Goal: Task Accomplishment & Management: Manage account settings

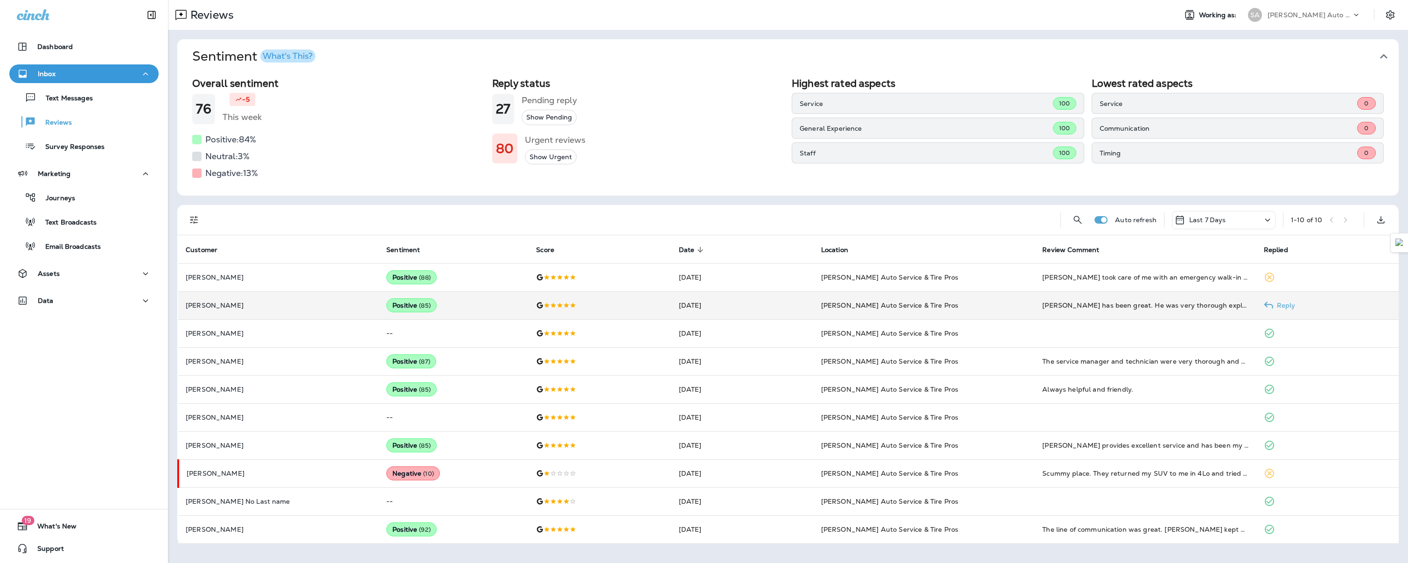
click at [278, 308] on p "[PERSON_NAME]" at bounding box center [279, 304] width 186 height 7
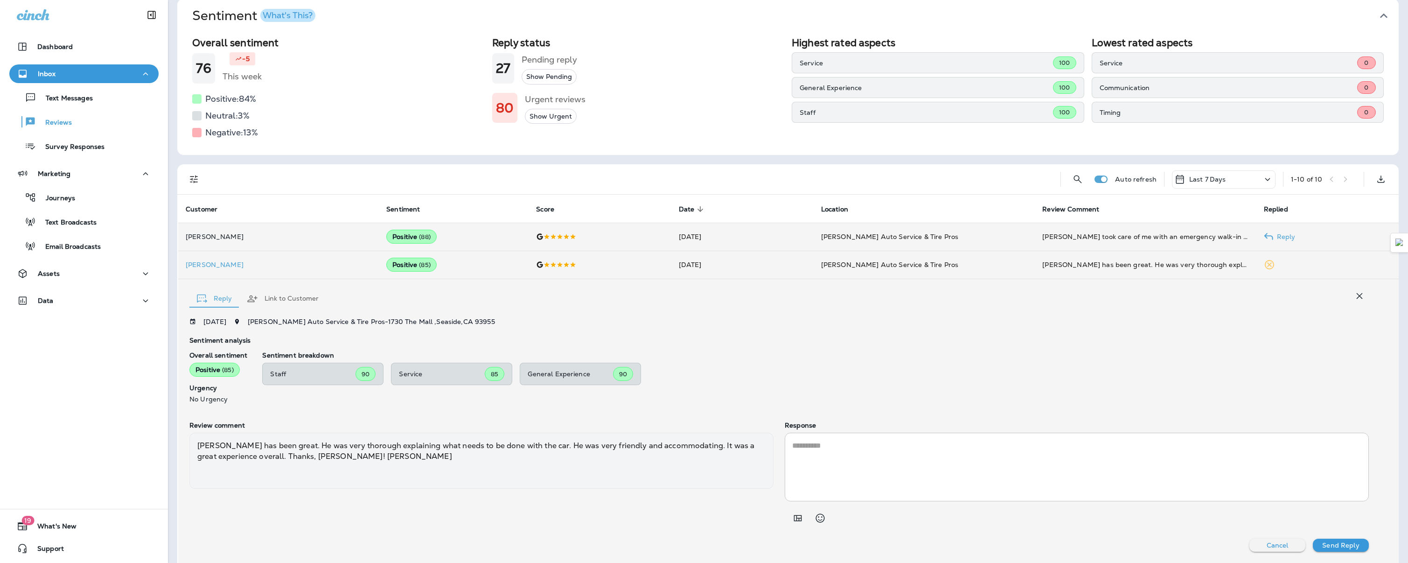
click at [410, 236] on td "Positive ( 88 )" at bounding box center [454, 236] width 150 height 28
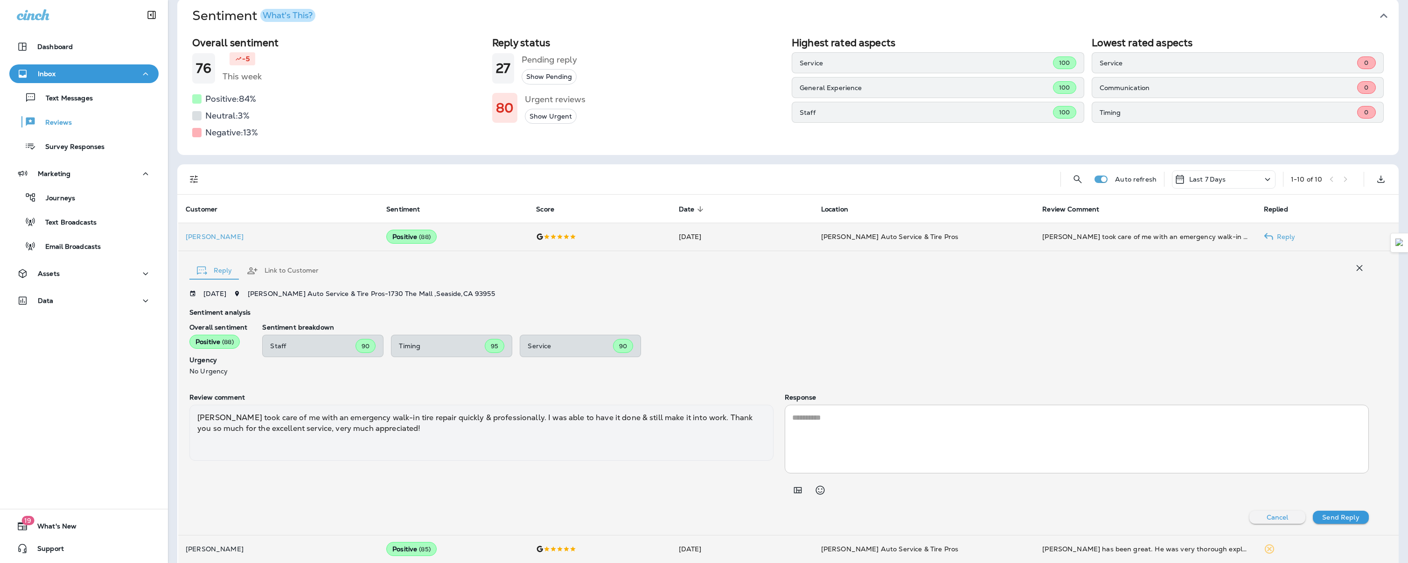
click at [301, 238] on p "[PERSON_NAME]" at bounding box center [279, 236] width 186 height 7
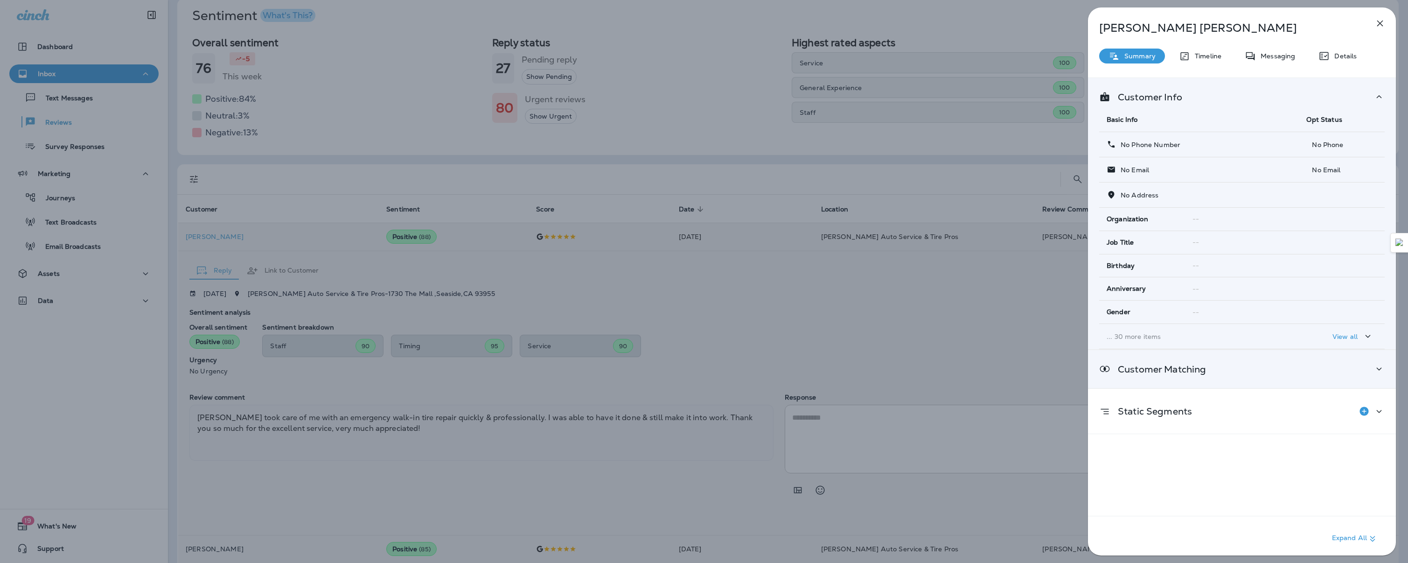
click at [1349, 364] on div "Customer Matching" at bounding box center [1241, 369] width 285 height 12
click at [1272, 422] on td "--" at bounding box center [1277, 417] width 71 height 27
click at [1376, 26] on icon "button" at bounding box center [1379, 23] width 11 height 11
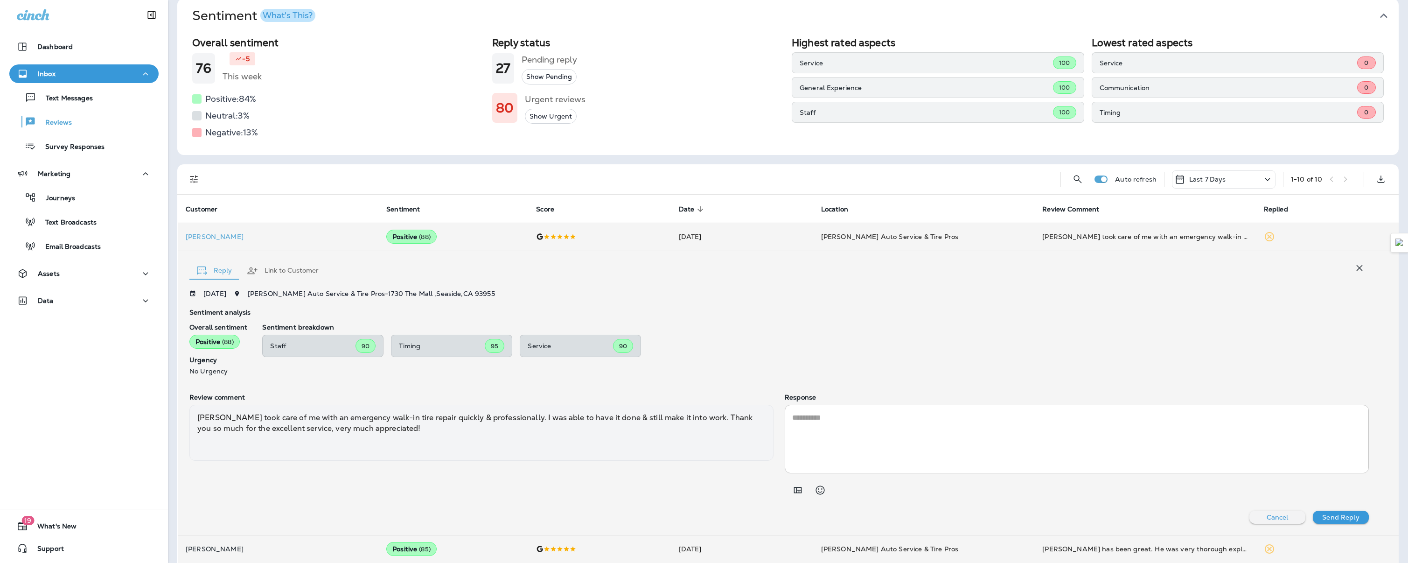
click at [1354, 272] on icon "button" at bounding box center [1359, 267] width 11 height 11
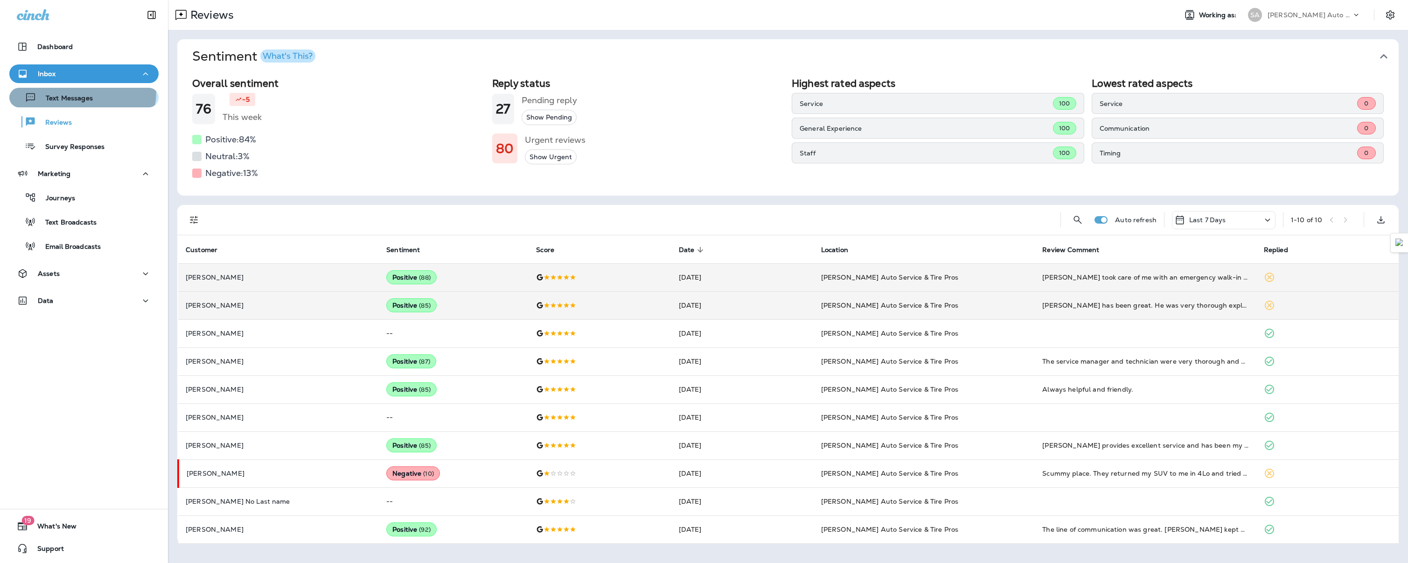
click at [73, 91] on div "Text Messages" at bounding box center [53, 97] width 80 height 14
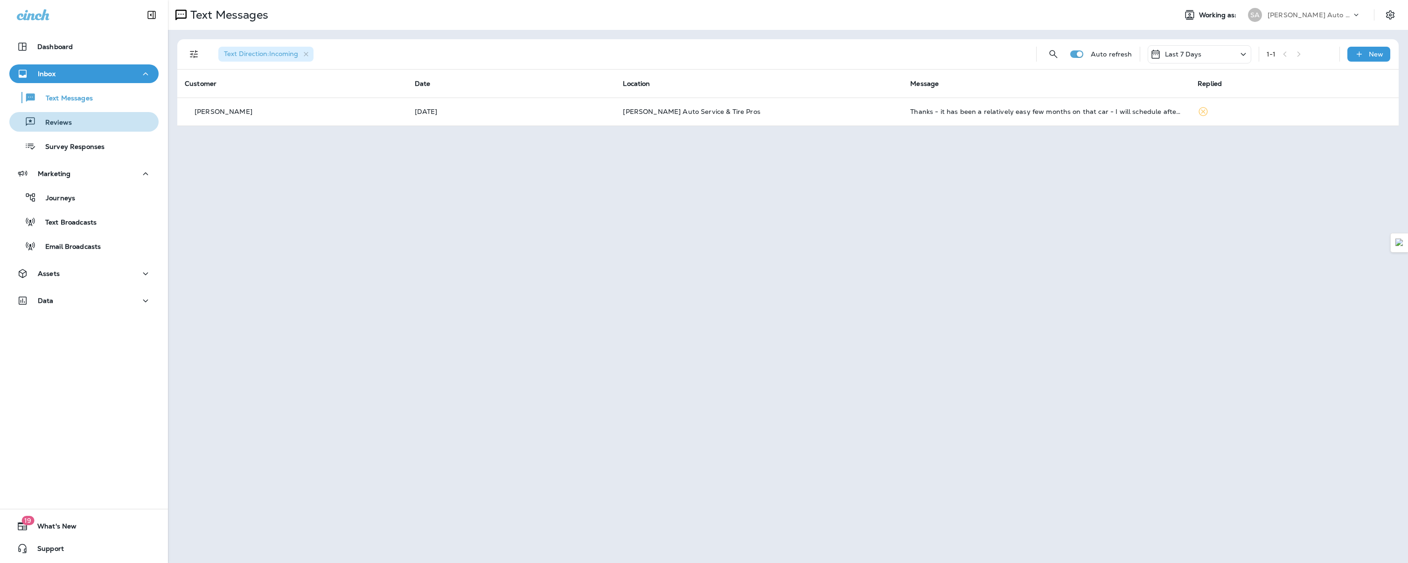
click at [84, 133] on div "Text Messages Reviews Survey Responses" at bounding box center [83, 119] width 149 height 73
click at [82, 128] on div "Reviews" at bounding box center [84, 122] width 142 height 14
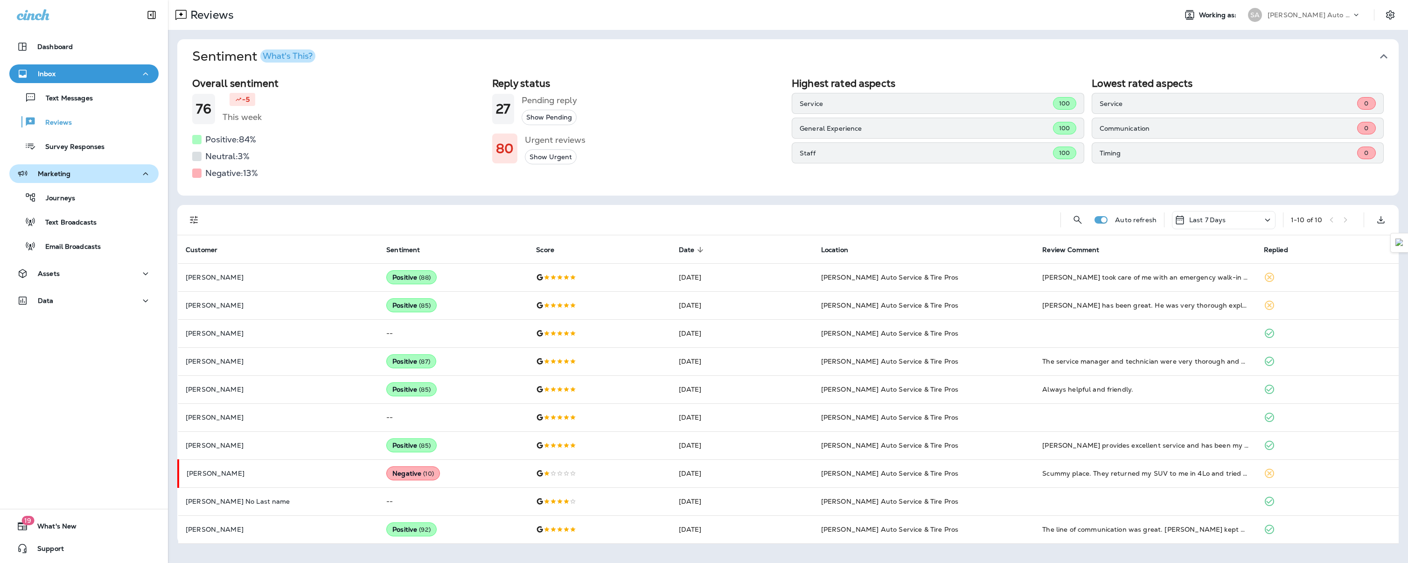
click at [78, 180] on button "Marketing" at bounding box center [83, 173] width 149 height 19
click at [75, 174] on div "Marketing" at bounding box center [84, 174] width 134 height 12
click at [82, 236] on div "Journeys Text Broadcasts Email Broadcasts" at bounding box center [83, 219] width 149 height 73
click at [85, 244] on p "Email Broadcasts" at bounding box center [68, 247] width 65 height 9
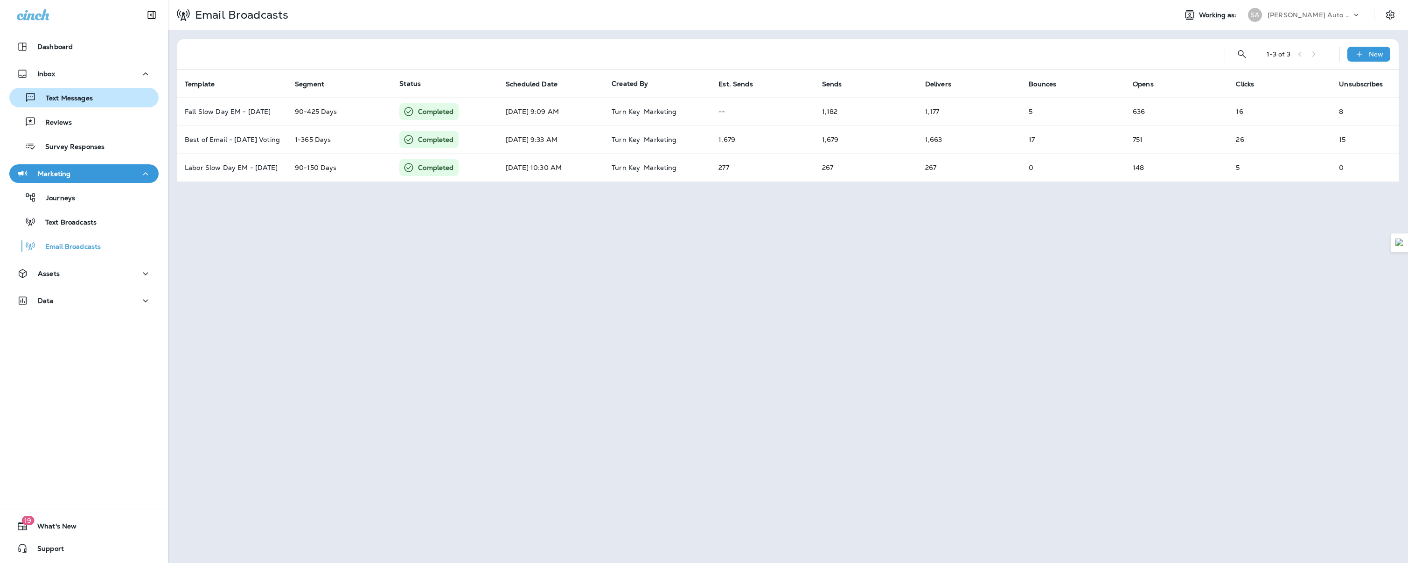
click at [88, 100] on p "Text Messages" at bounding box center [64, 98] width 56 height 9
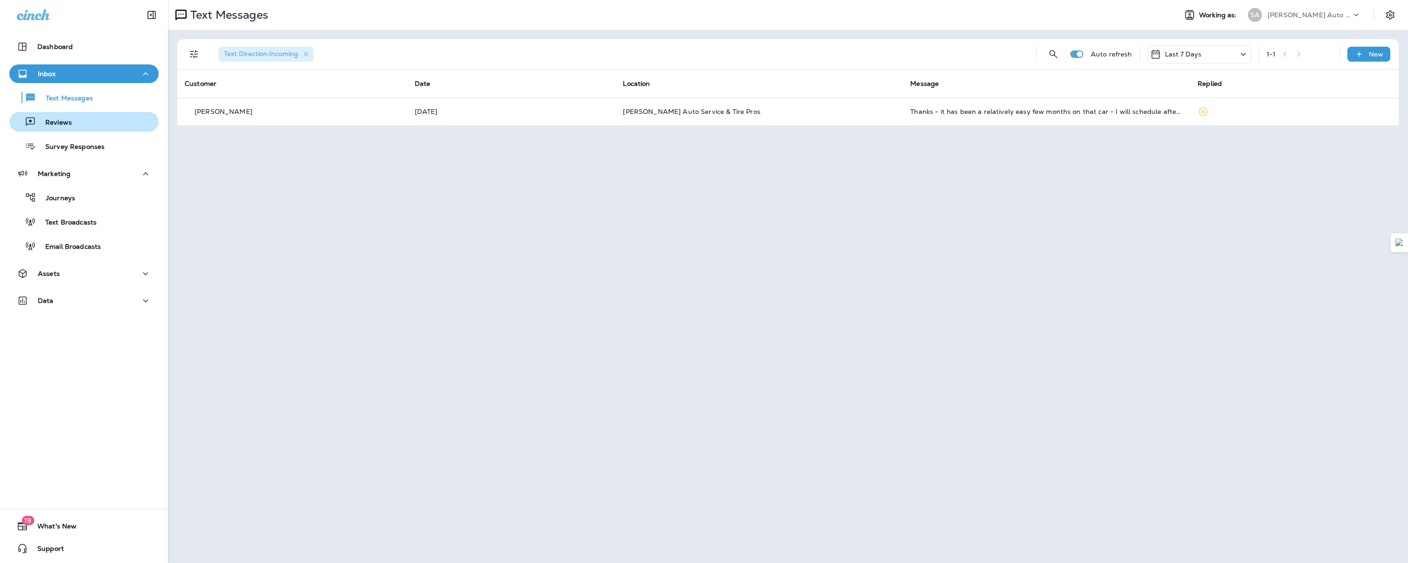
click at [63, 126] on p "Reviews" at bounding box center [54, 122] width 36 height 9
